Goal: Transaction & Acquisition: Purchase product/service

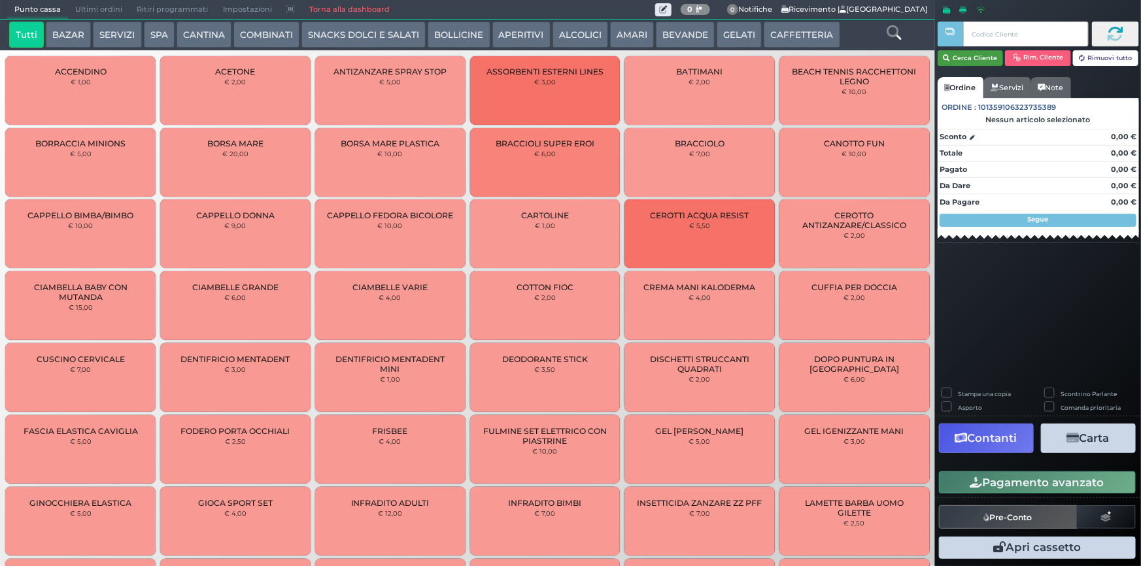
click at [964, 60] on button "Cerca Cliente" at bounding box center [970, 58] width 66 height 16
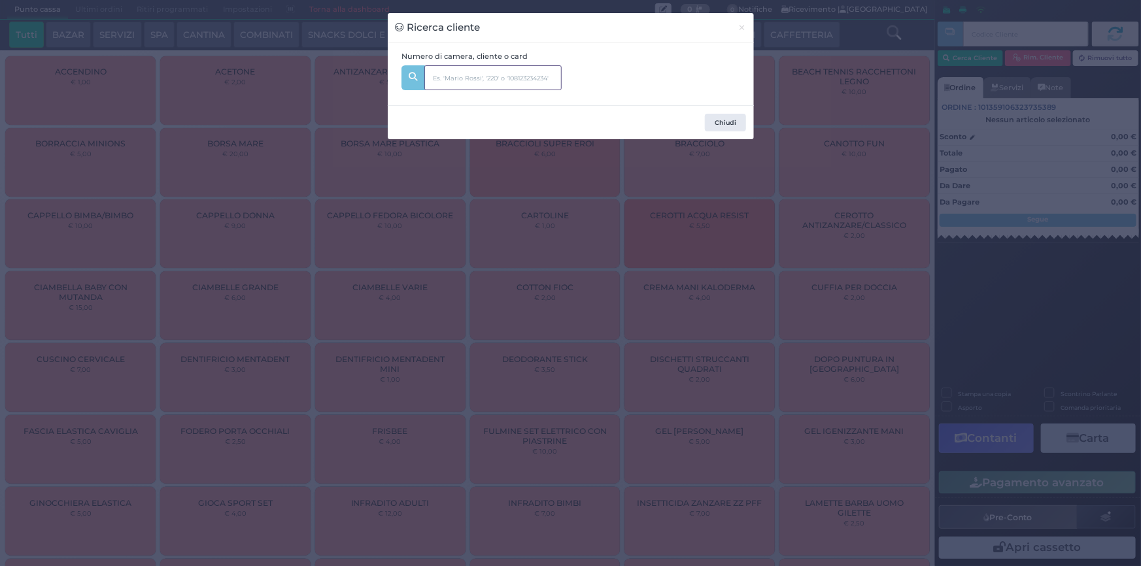
click at [499, 84] on input "text" at bounding box center [492, 77] width 137 height 25
type input "209"
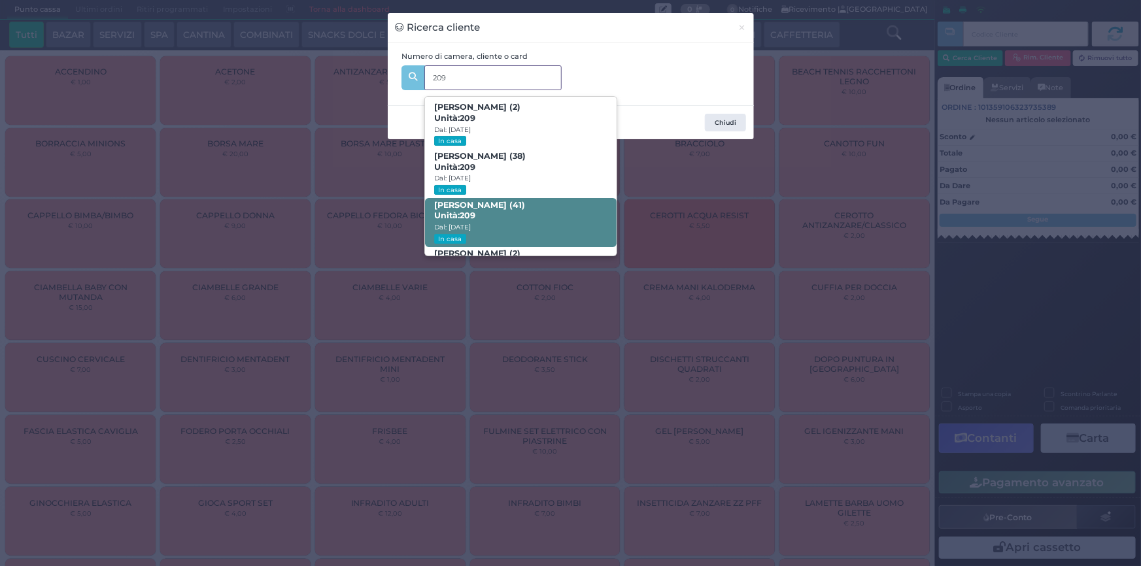
click at [498, 219] on span "[PERSON_NAME] (41) Unità: 209 Dal: [DATE] In casa" at bounding box center [521, 222] width 192 height 49
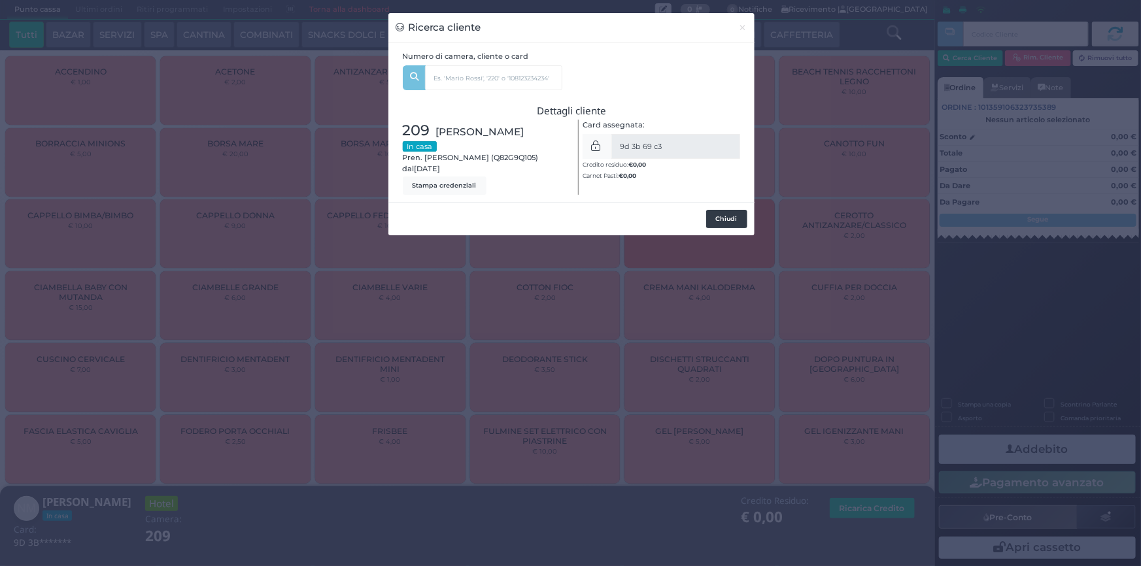
click at [719, 221] on button "Chiudi" at bounding box center [726, 219] width 41 height 18
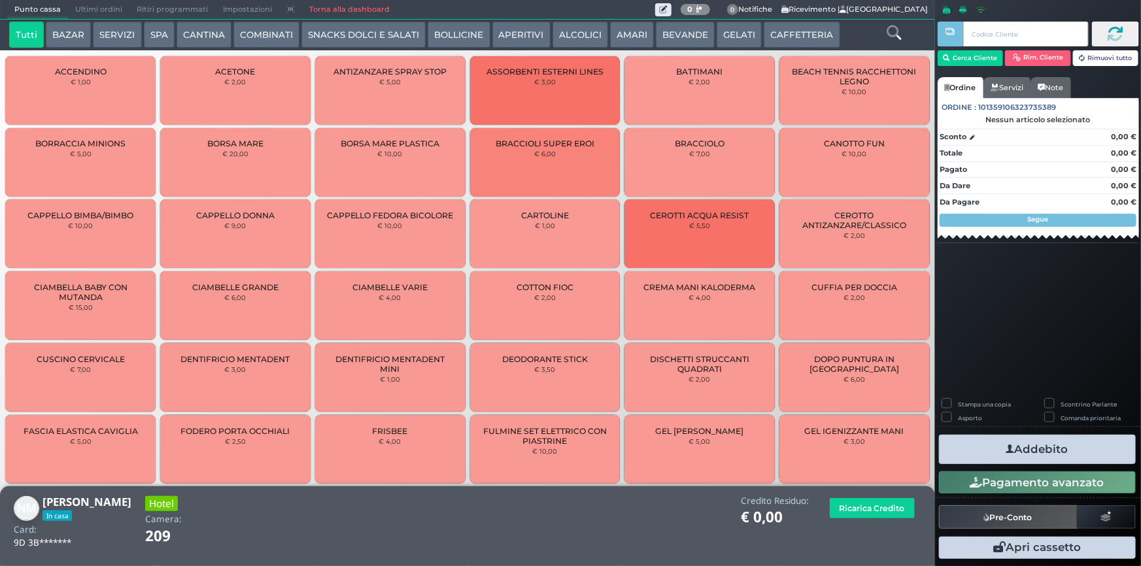
click at [124, 36] on button "SERVIZI" at bounding box center [117, 35] width 48 height 26
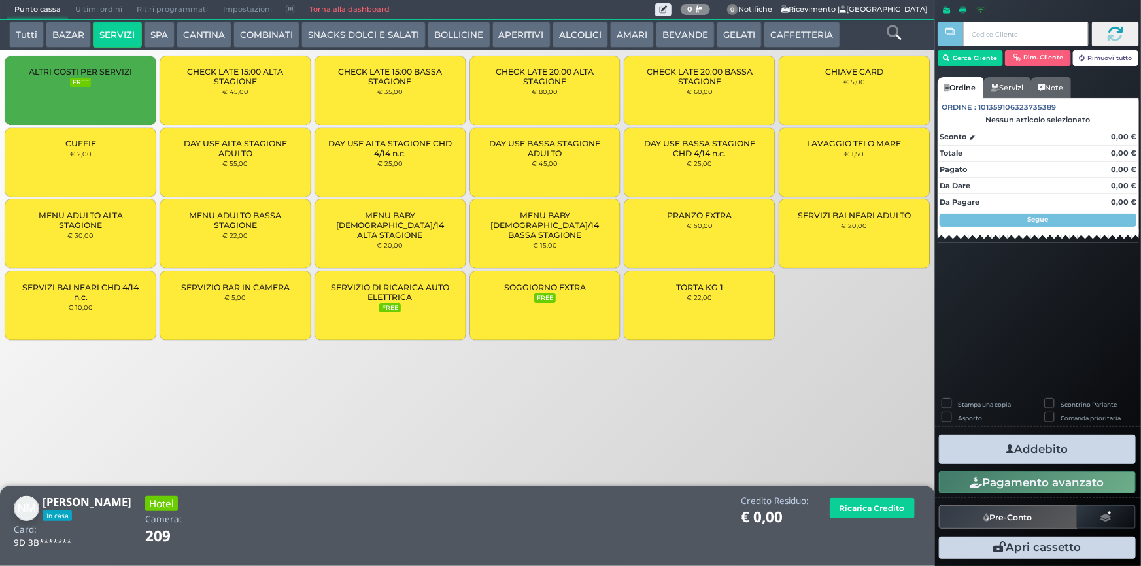
click at [850, 144] on span "LAVAGGIO TELO MARE" at bounding box center [854, 144] width 94 height 10
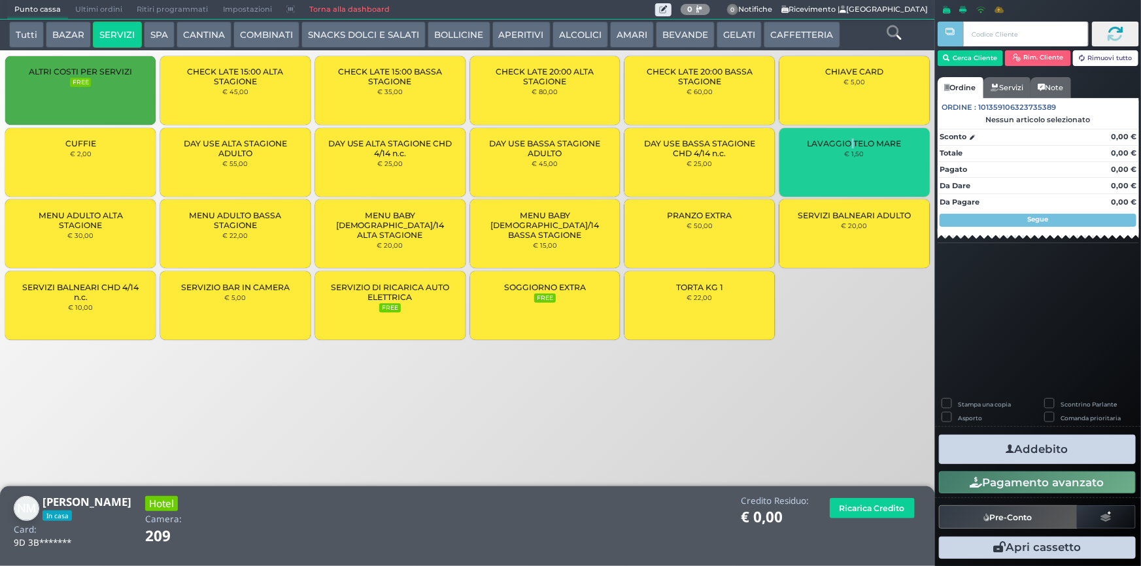
click at [851, 144] on span "LAVAGGIO TELO MARE" at bounding box center [854, 144] width 94 height 10
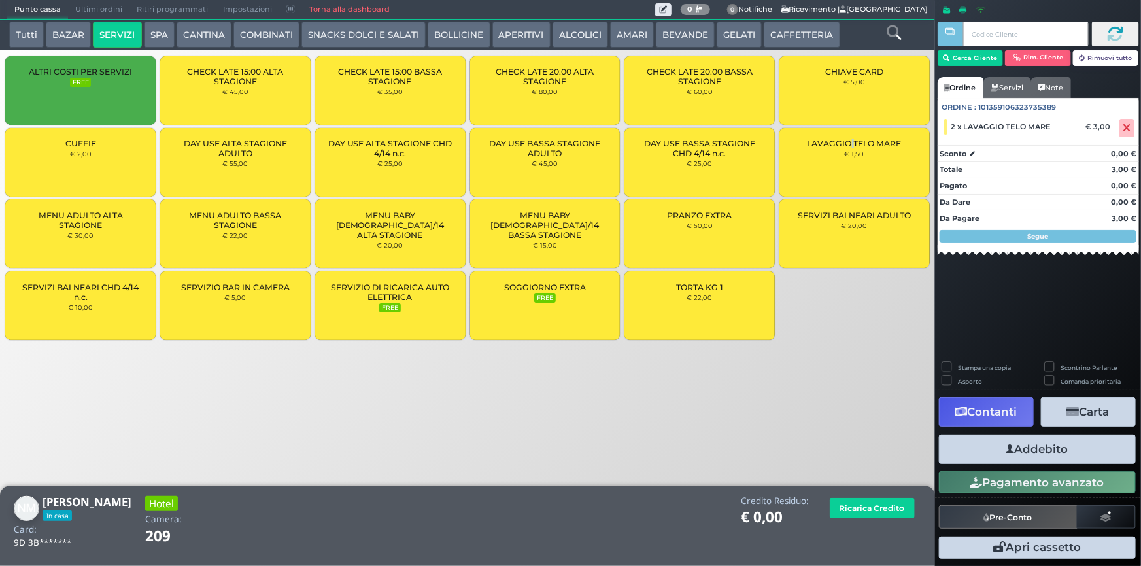
click at [1040, 455] on button "Addebito" at bounding box center [1037, 449] width 197 height 29
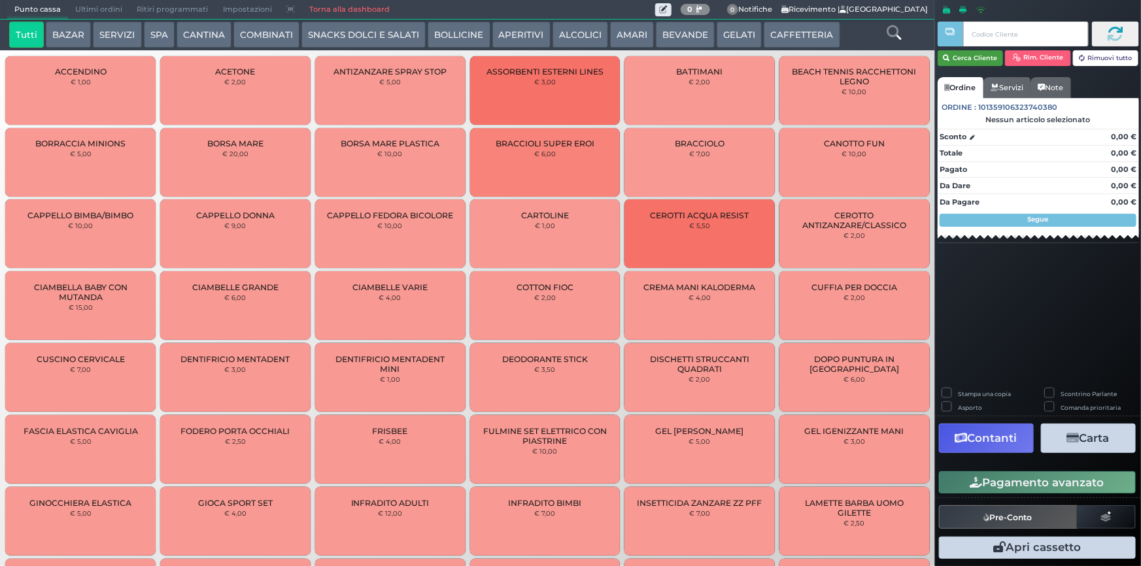
click at [952, 56] on button "Cerca Cliente" at bounding box center [970, 58] width 66 height 16
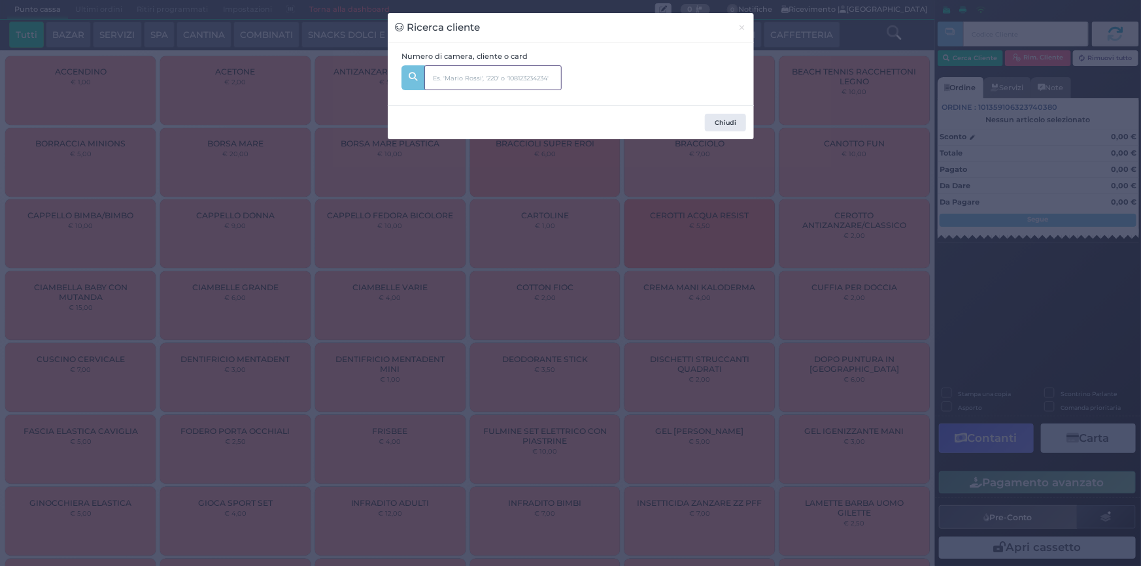
click at [497, 86] on input "text" at bounding box center [492, 77] width 137 height 25
type input "328"
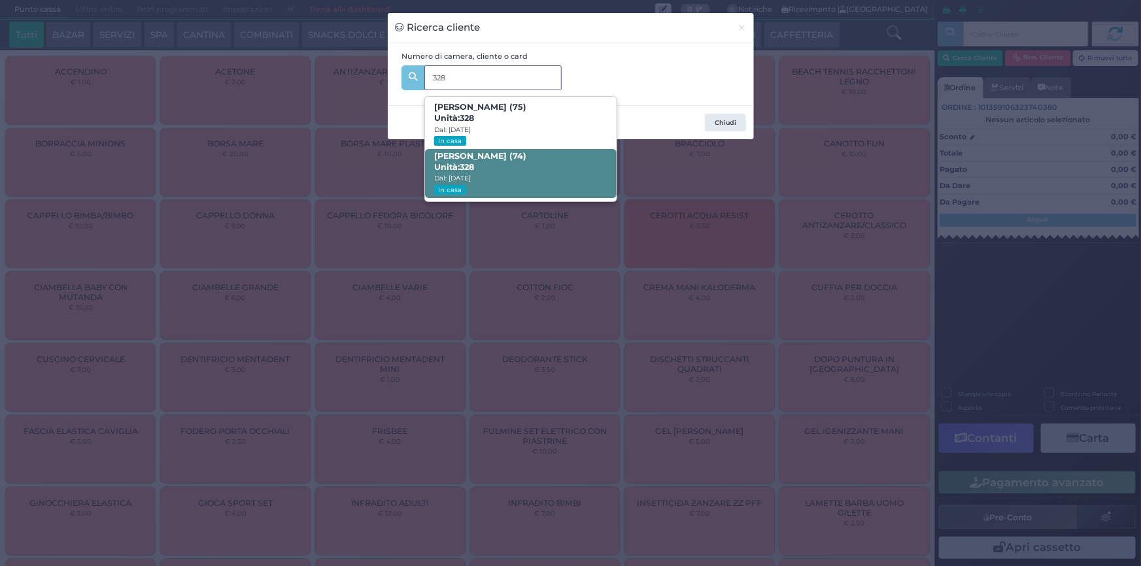
click at [497, 165] on span "Antonino Vitullo (74) Unità: 328 Dal: 20/08/2025 In casa" at bounding box center [521, 173] width 192 height 49
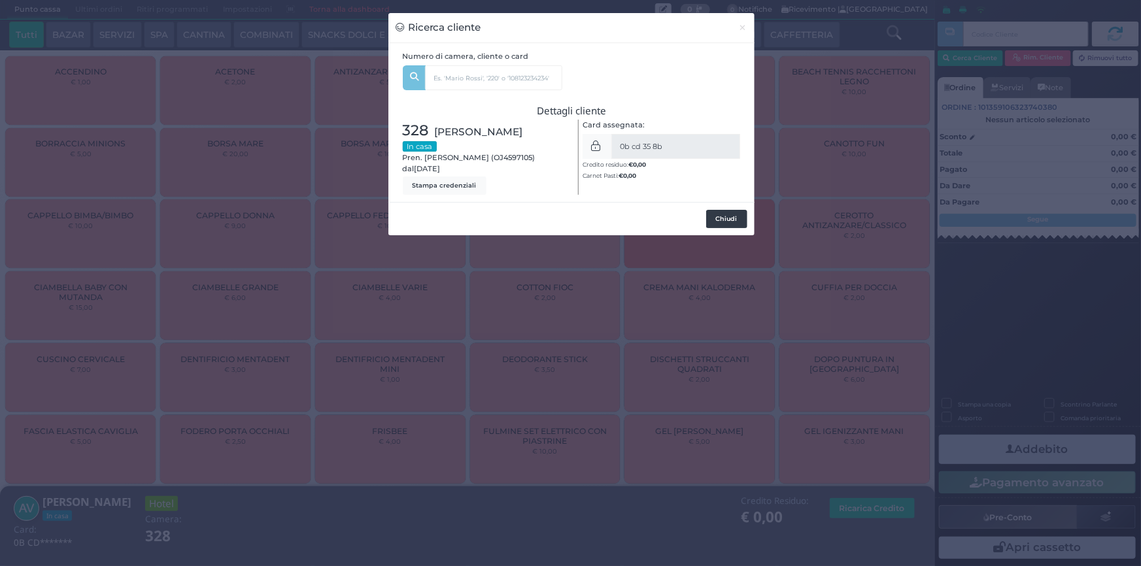
click at [718, 218] on button "Chiudi" at bounding box center [726, 219] width 41 height 18
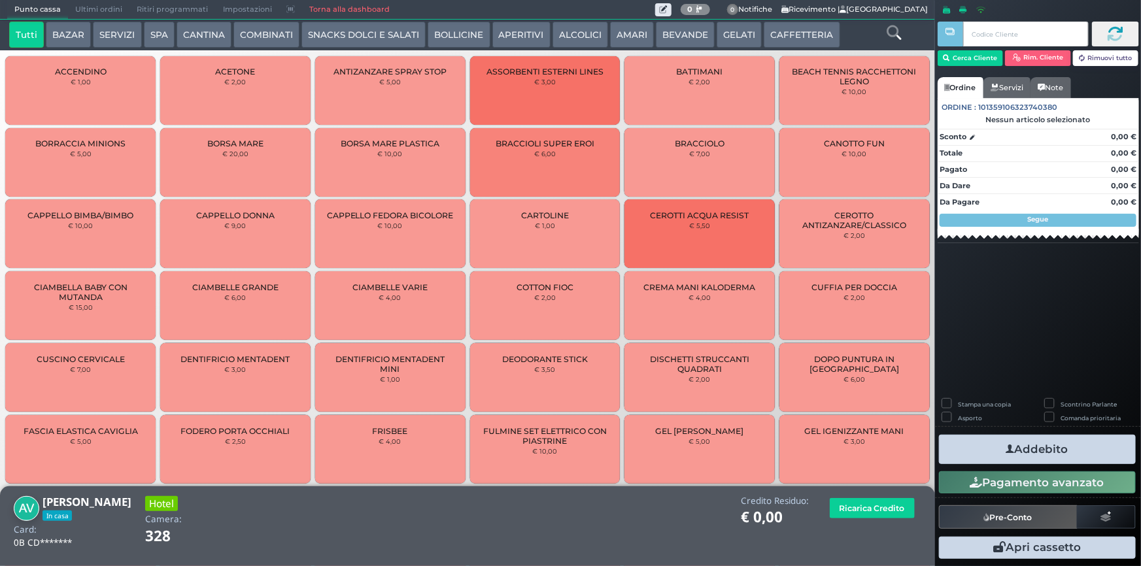
click at [112, 33] on button "SERVIZI" at bounding box center [117, 35] width 48 height 26
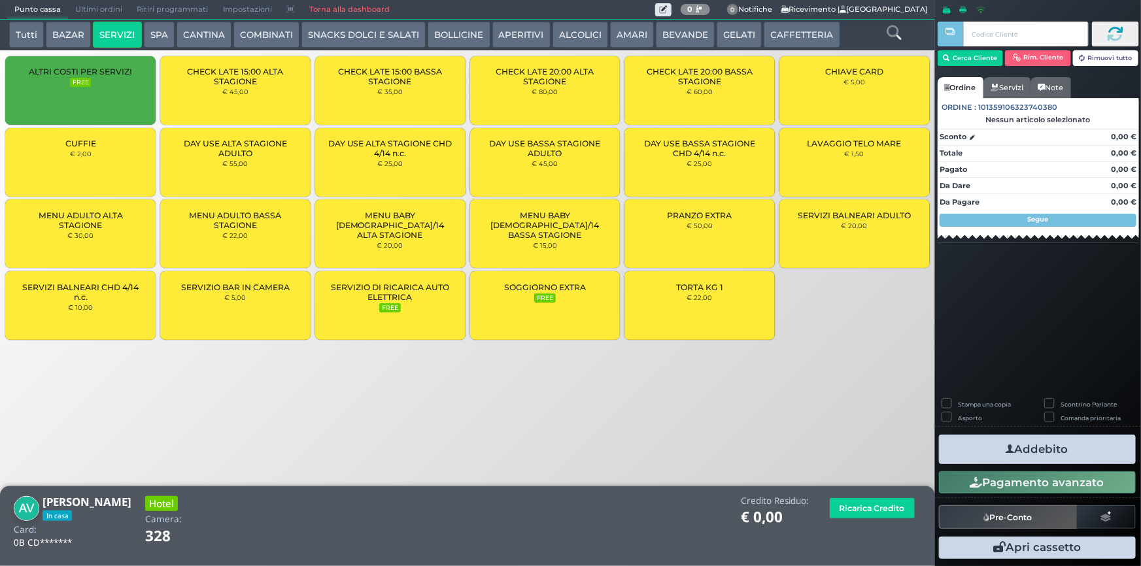
click at [254, 229] on span "MENU ADULTO BASSA STAGIONE" at bounding box center [235, 220] width 128 height 20
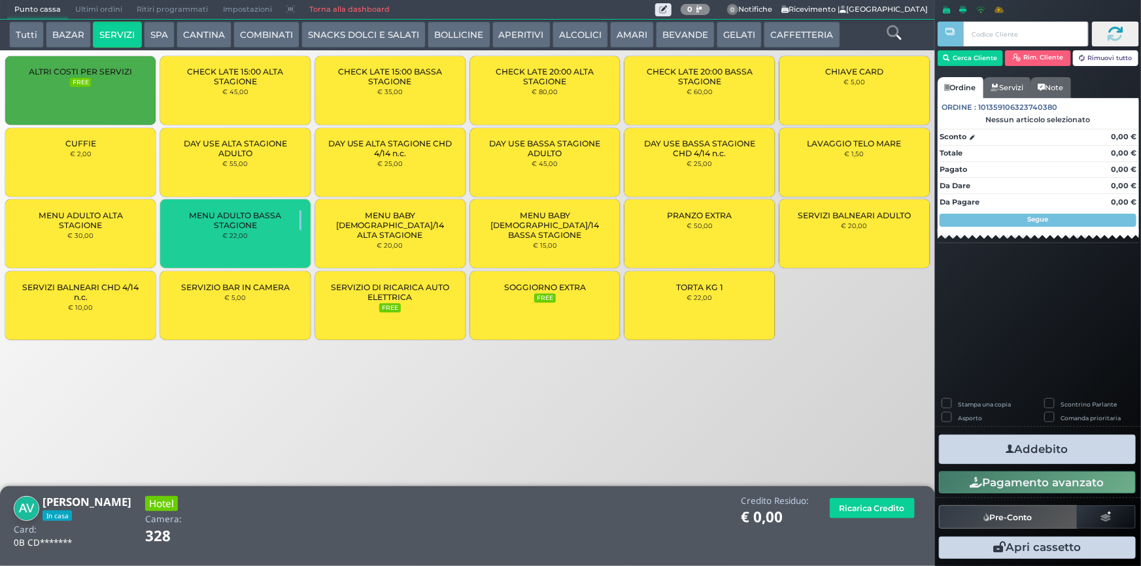
click at [254, 229] on span "MENU ADULTO BASSA STAGIONE" at bounding box center [235, 220] width 128 height 20
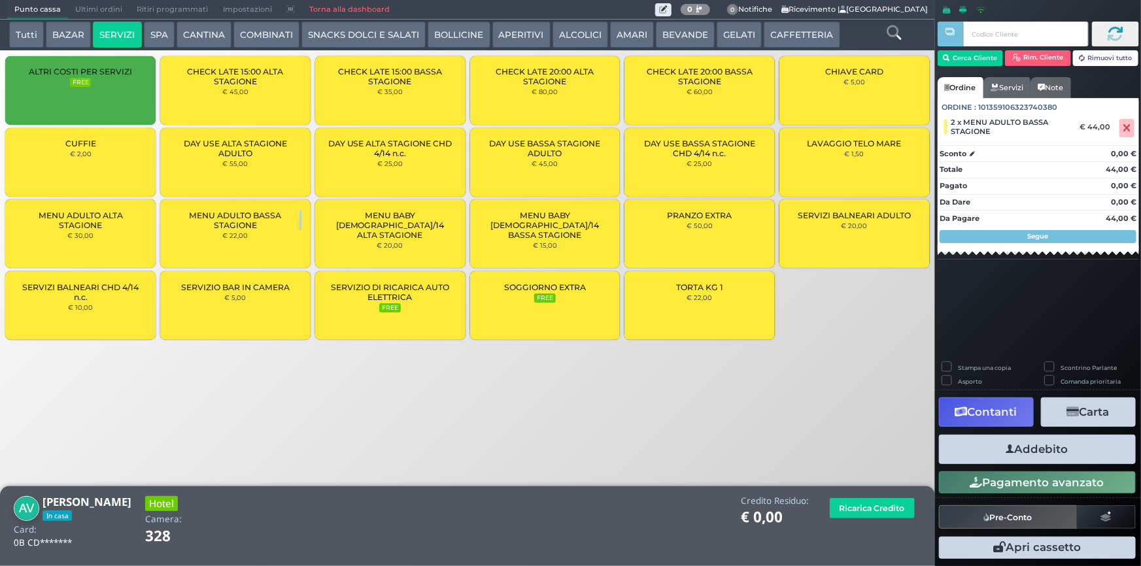
click at [1015, 447] on button "Addebito" at bounding box center [1037, 449] width 197 height 29
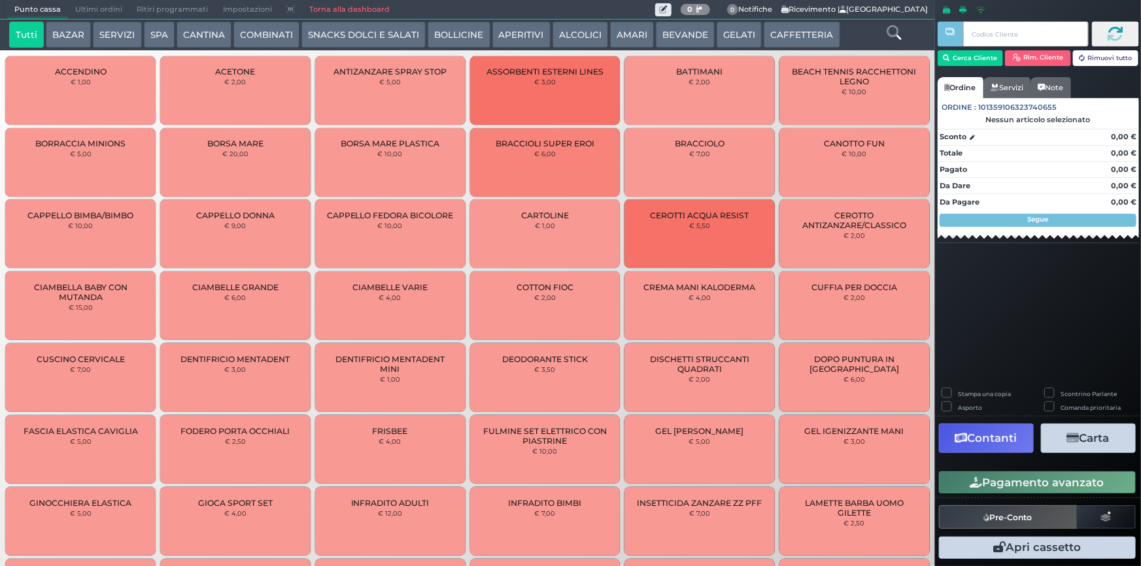
click at [195, 35] on button "CANTINA" at bounding box center [204, 35] width 55 height 26
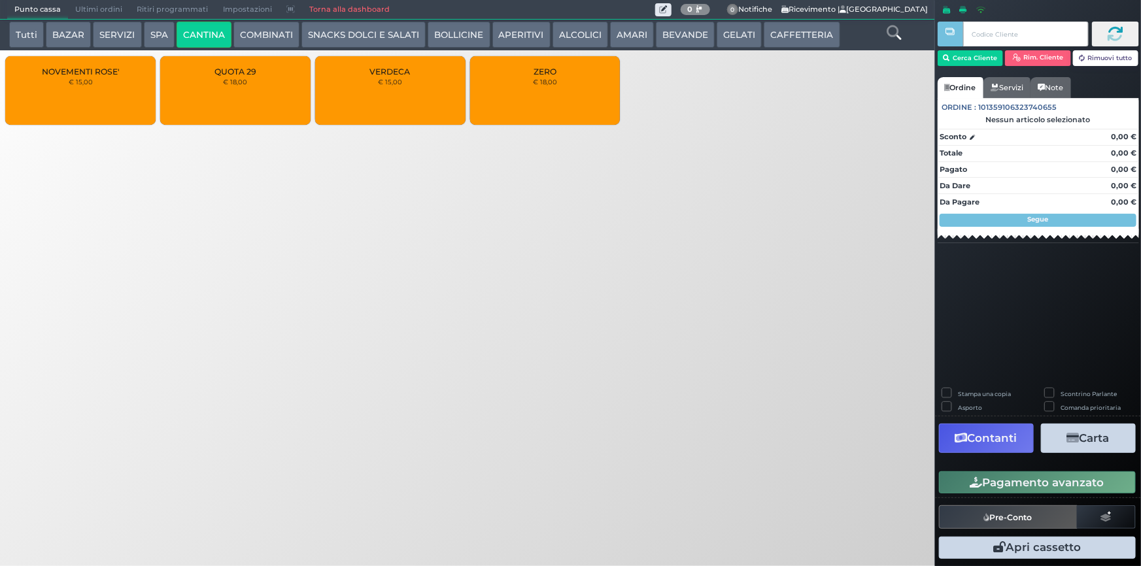
click at [451, 33] on button "BOLLICINE" at bounding box center [459, 35] width 62 height 26
